Goal: Check status: Check status

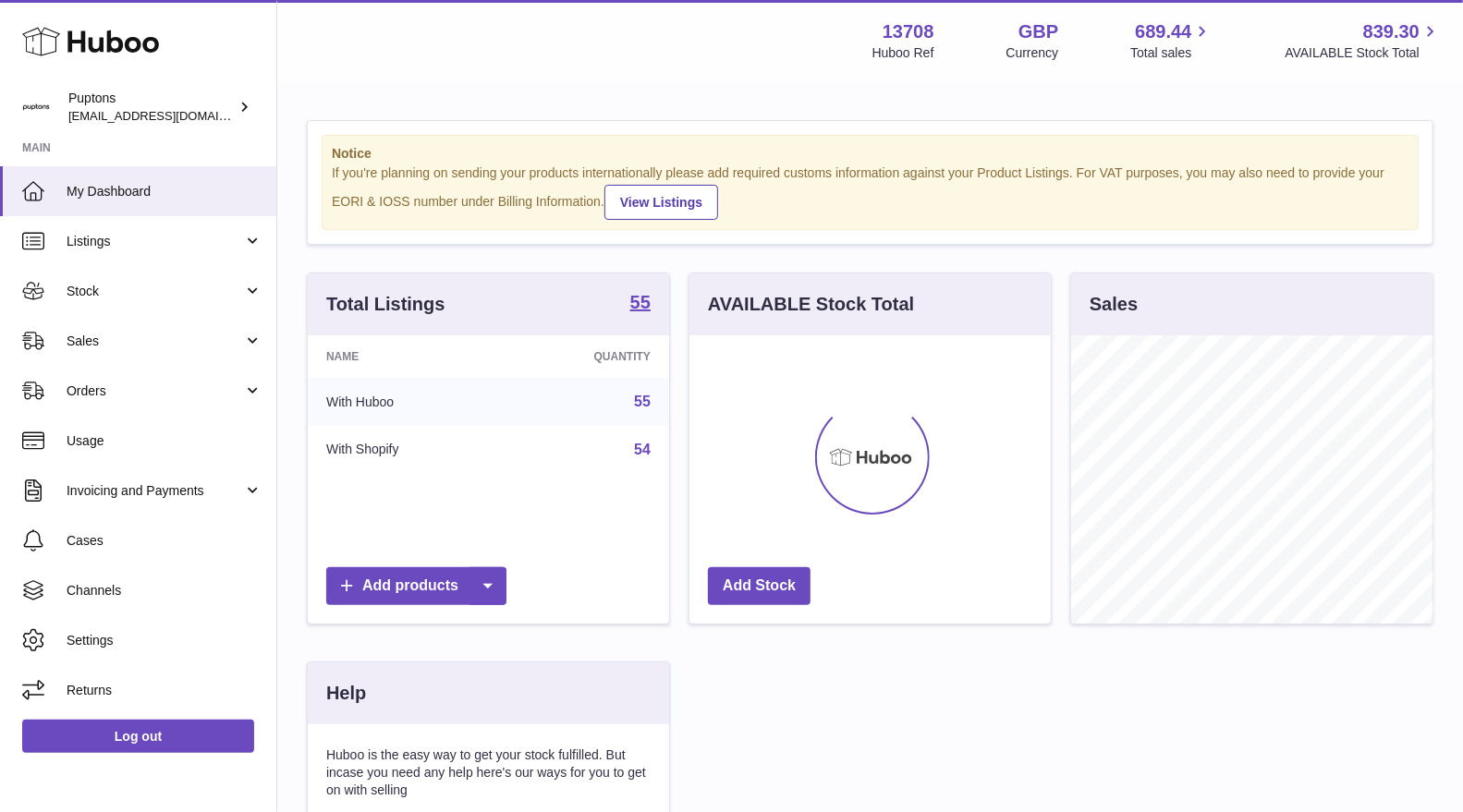
scroll to position [287, 361]
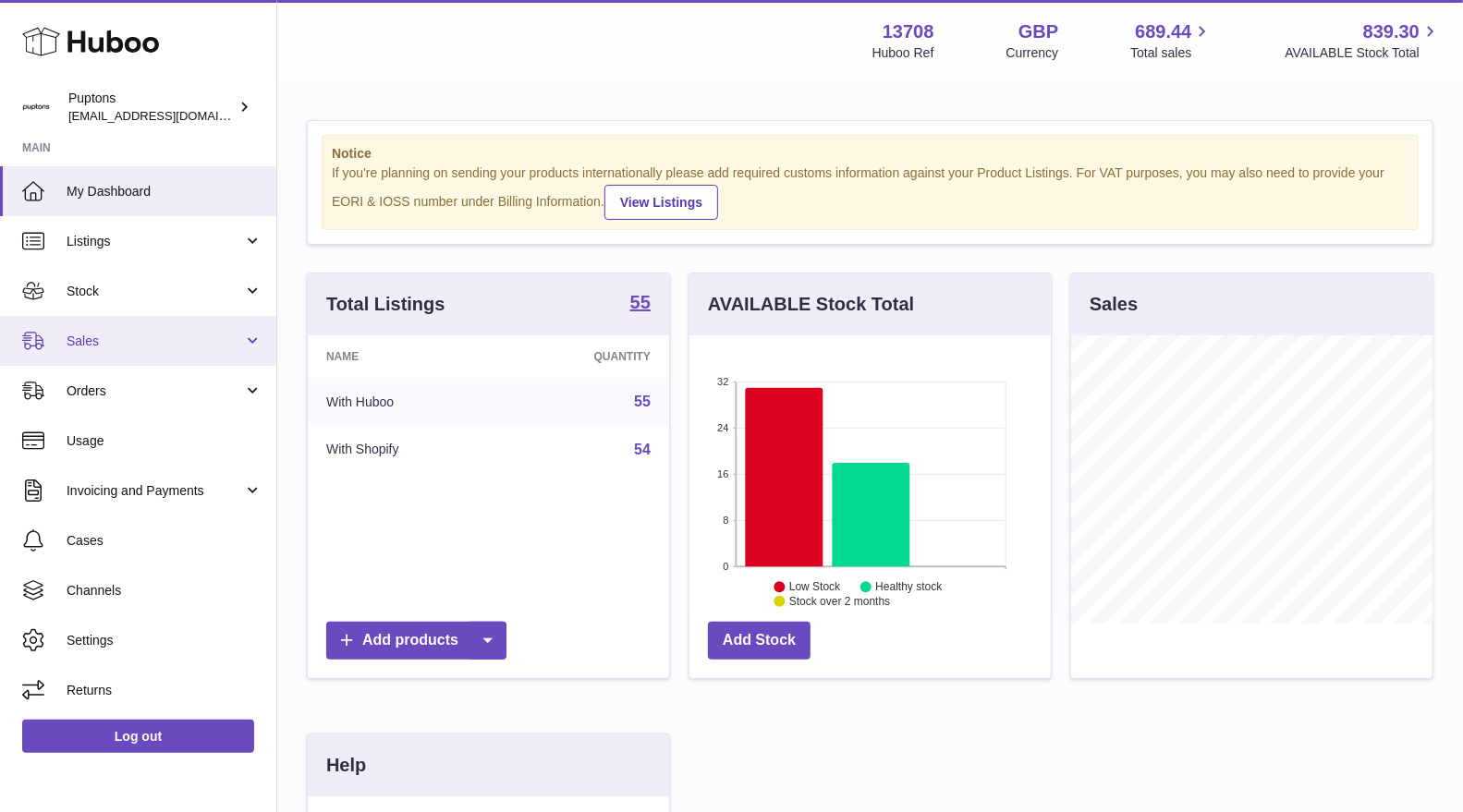
click at [84, 347] on span "Sales" at bounding box center [154, 341] width 176 height 18
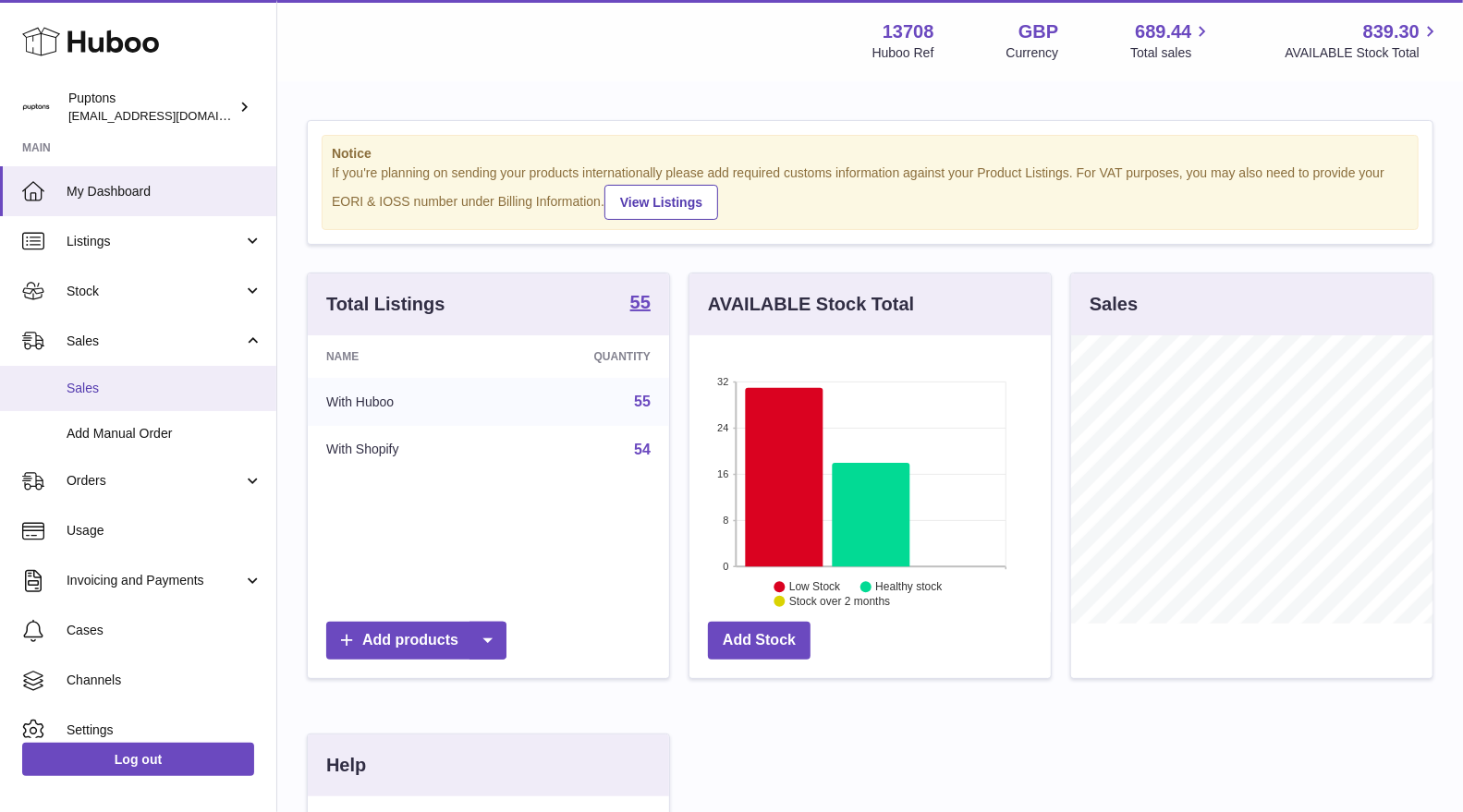
click at [100, 383] on span "Sales" at bounding box center [165, 388] width 196 height 18
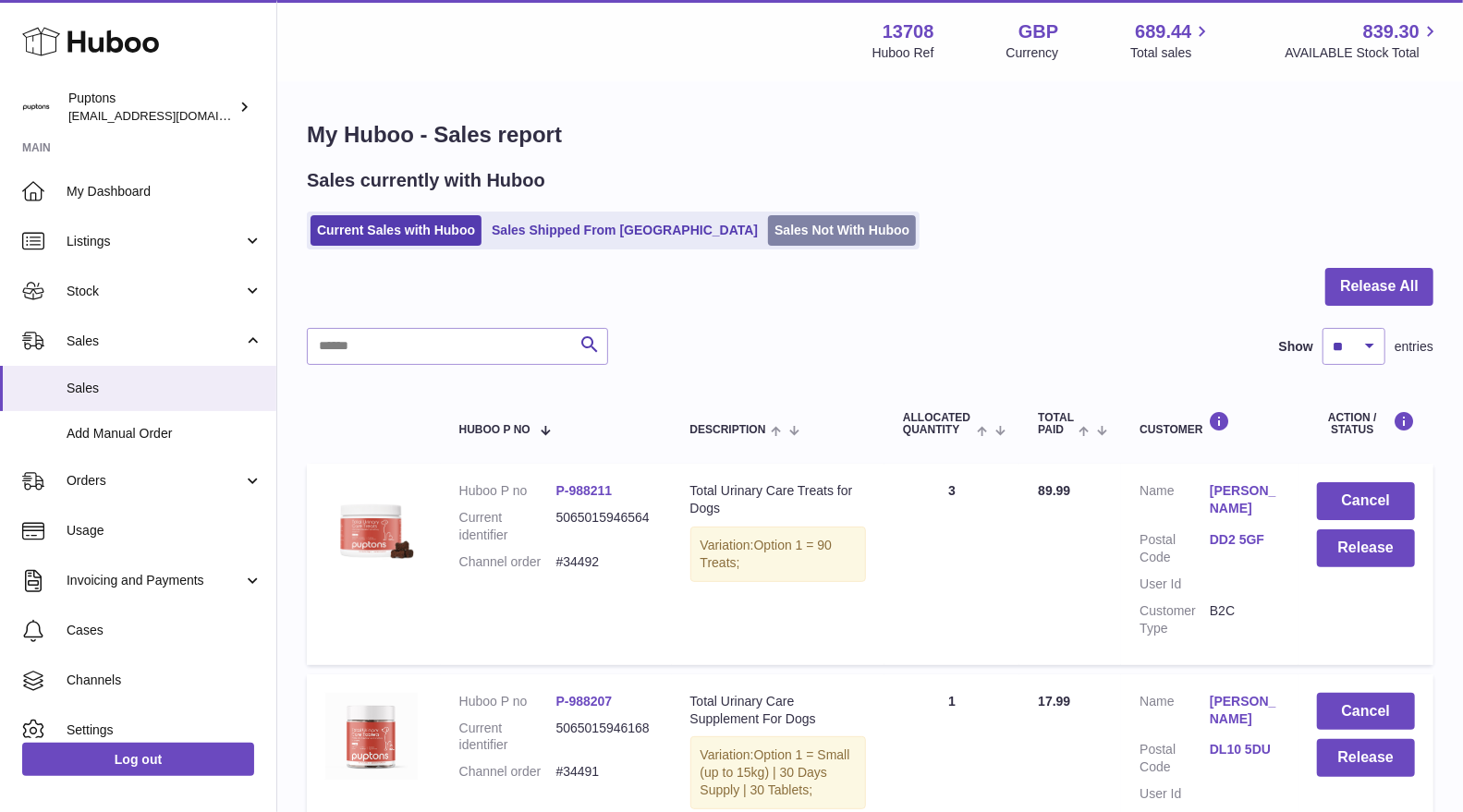
click at [768, 222] on link "Sales Not With Huboo" at bounding box center [841, 231] width 148 height 30
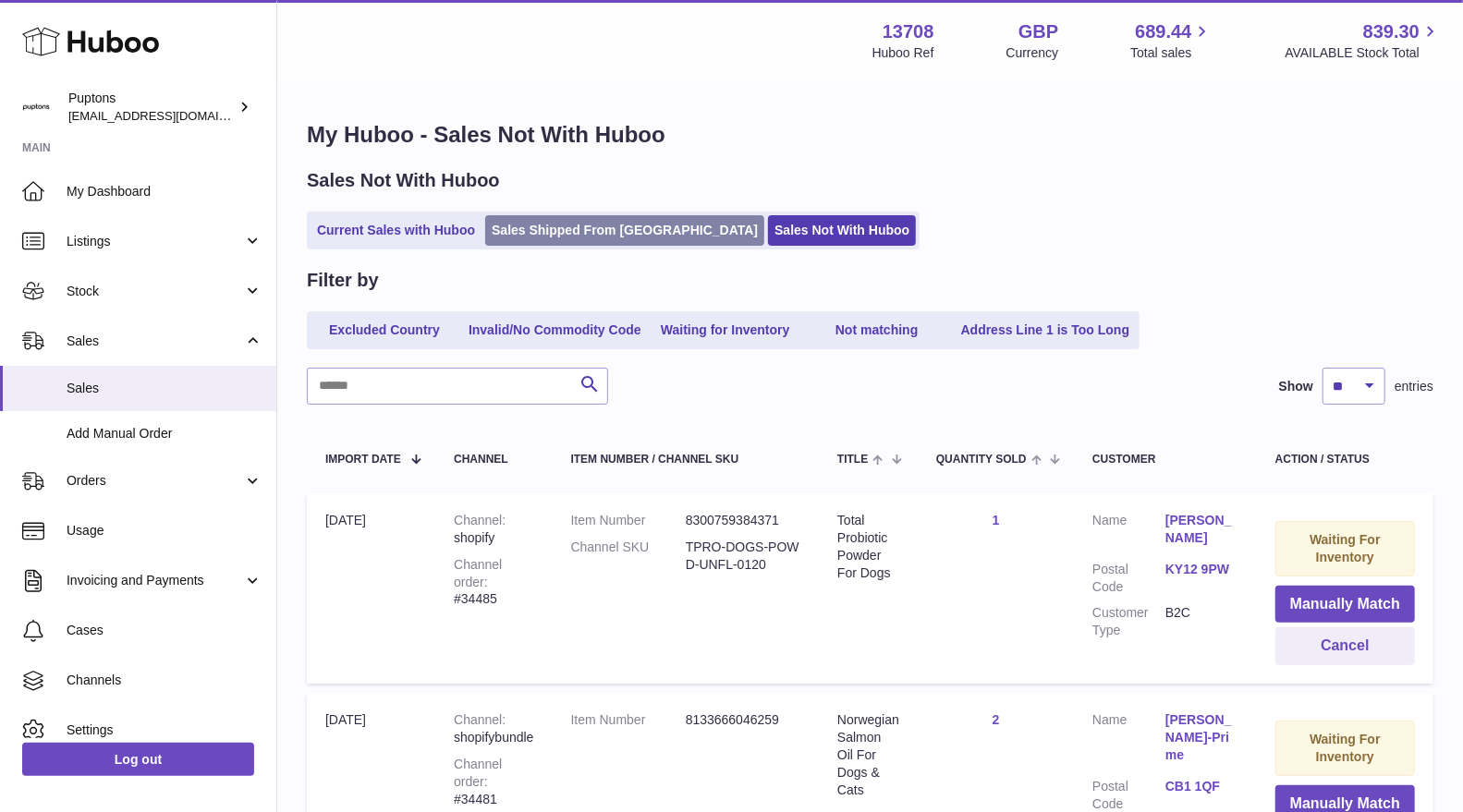
click at [536, 242] on link "Sales Shipped From [GEOGRAPHIC_DATA]" at bounding box center [625, 231] width 279 height 30
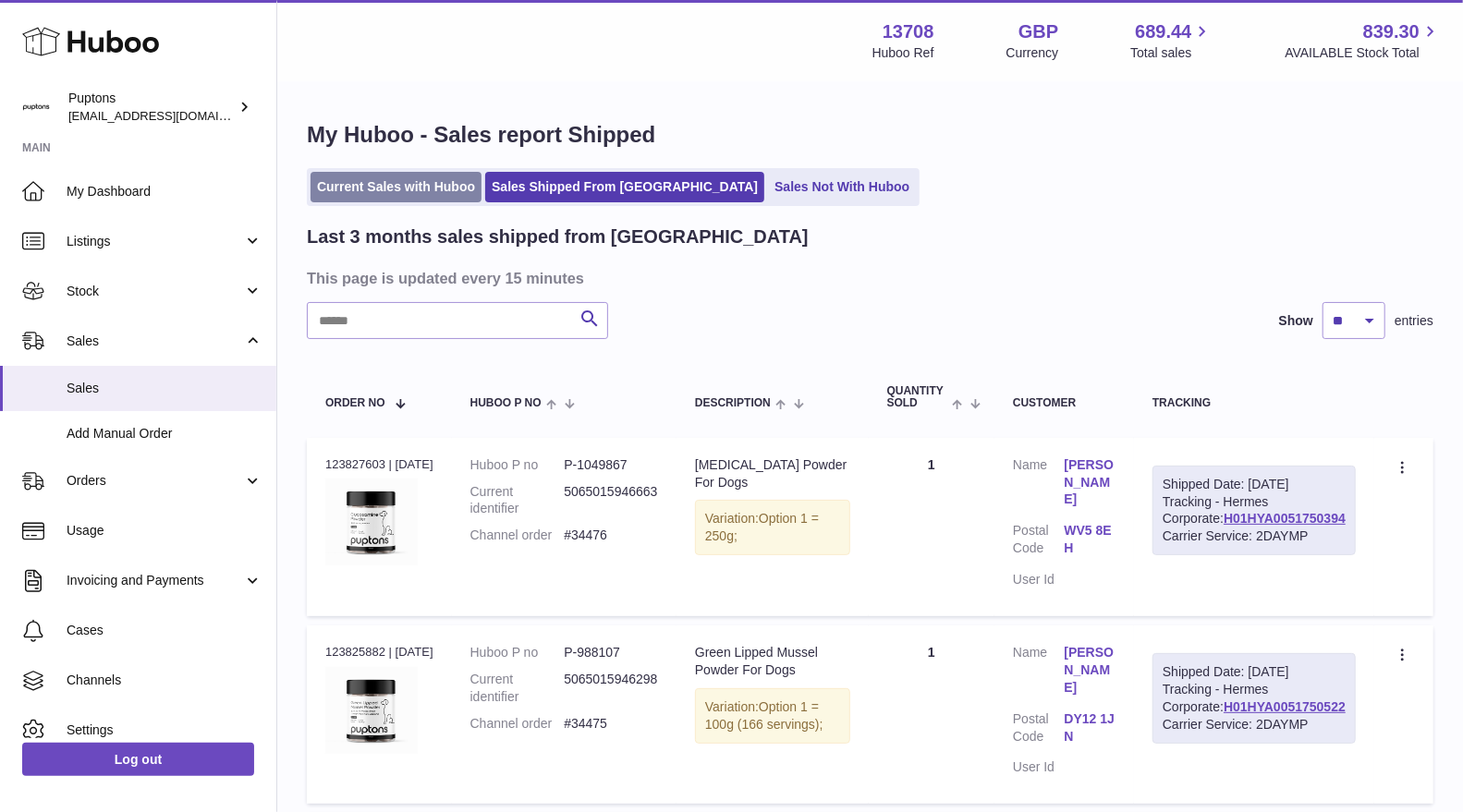
click at [362, 197] on link "Current Sales with Huboo" at bounding box center [396, 187] width 171 height 30
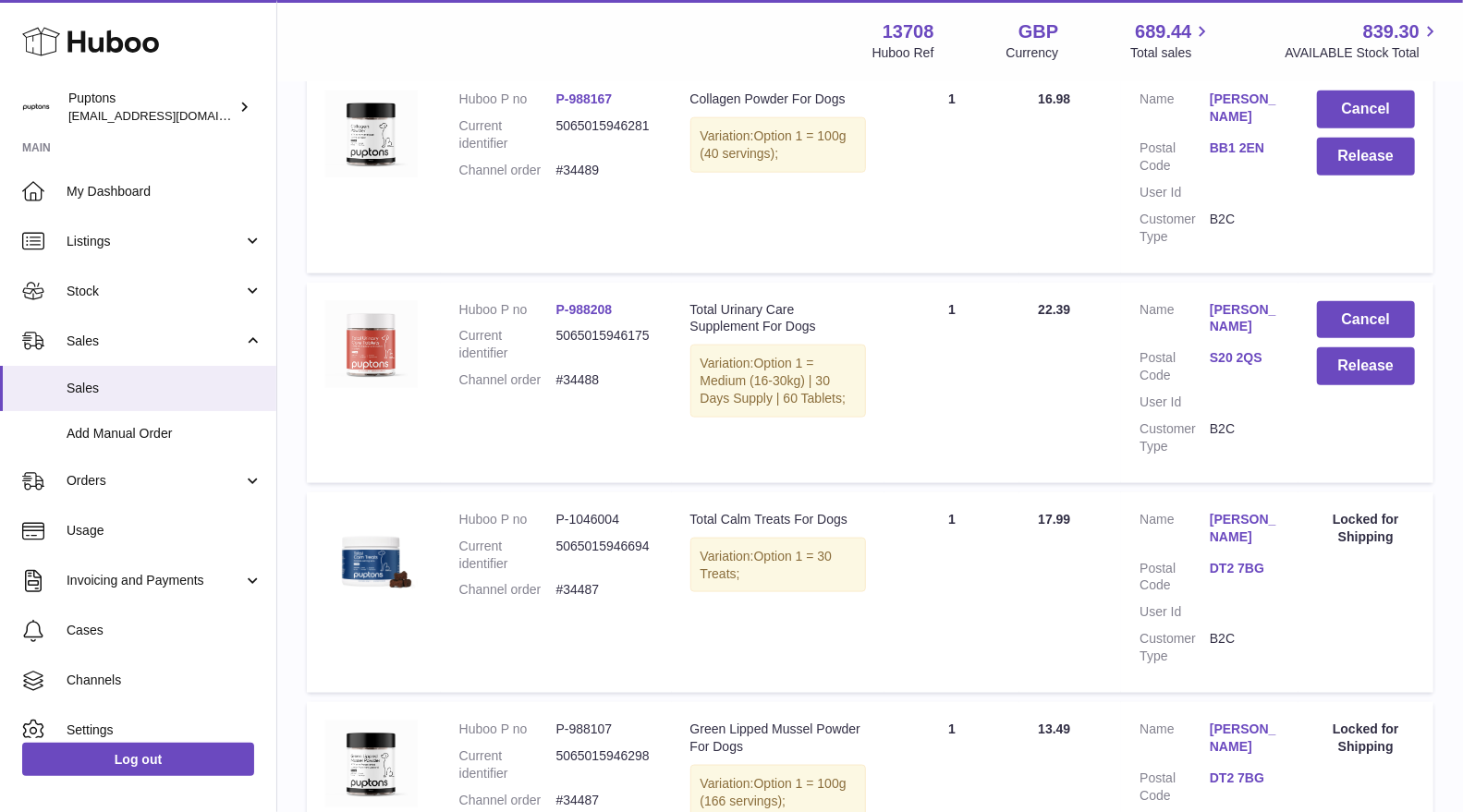
scroll to position [1945, 0]
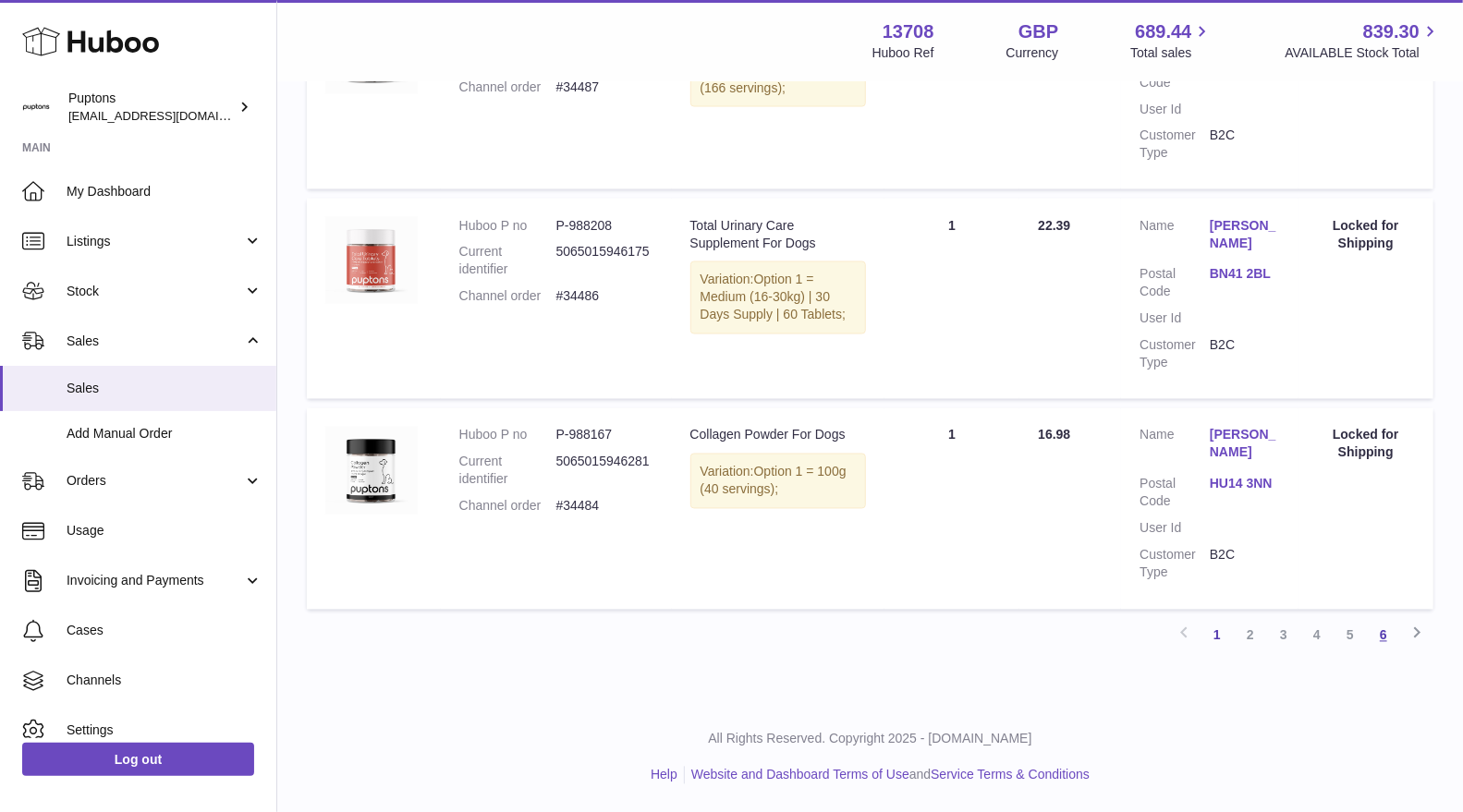
click at [1380, 642] on link "6" at bounding box center [1383, 635] width 33 height 33
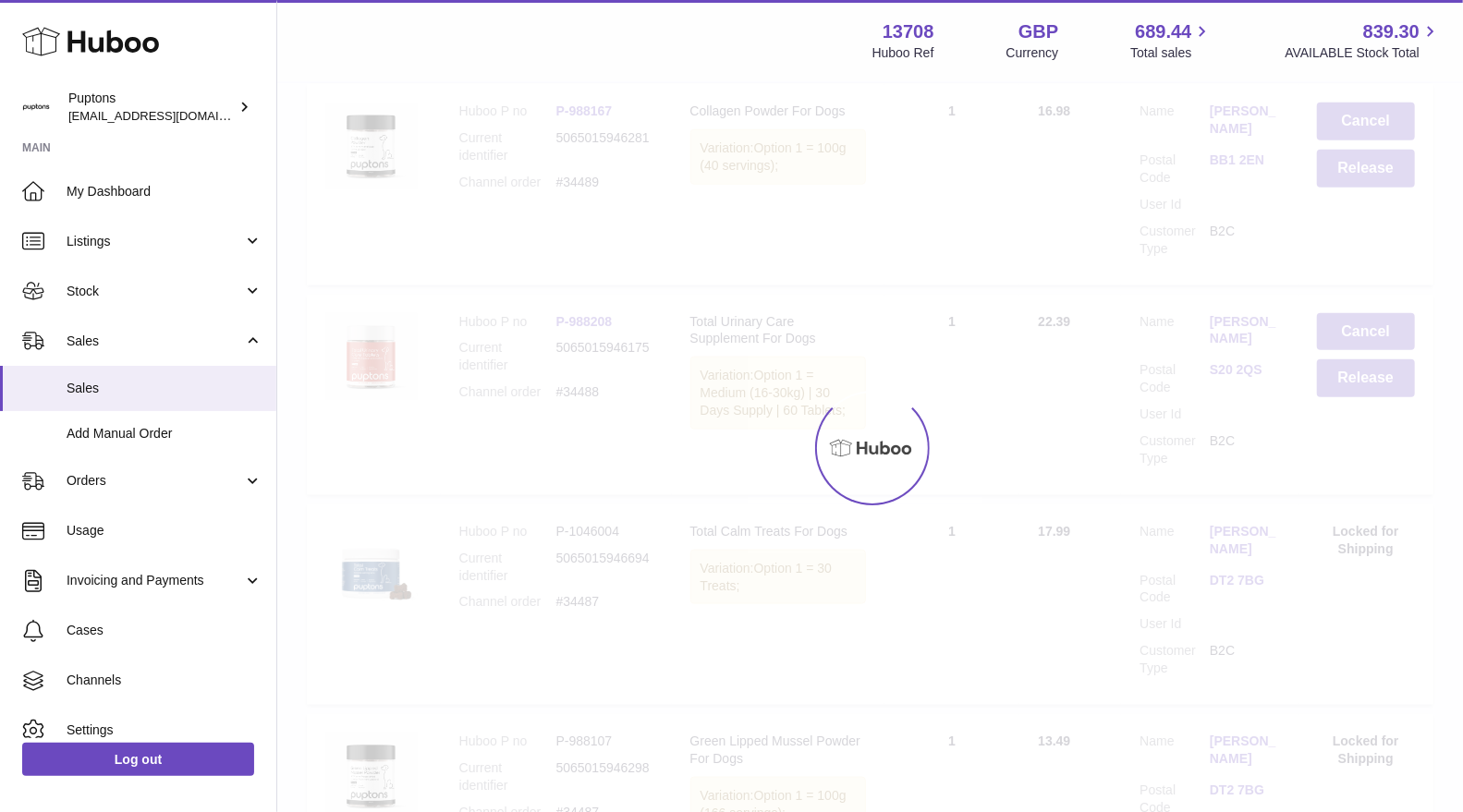
scroll to position [55, 0]
